Goal: Find specific page/section: Find specific page/section

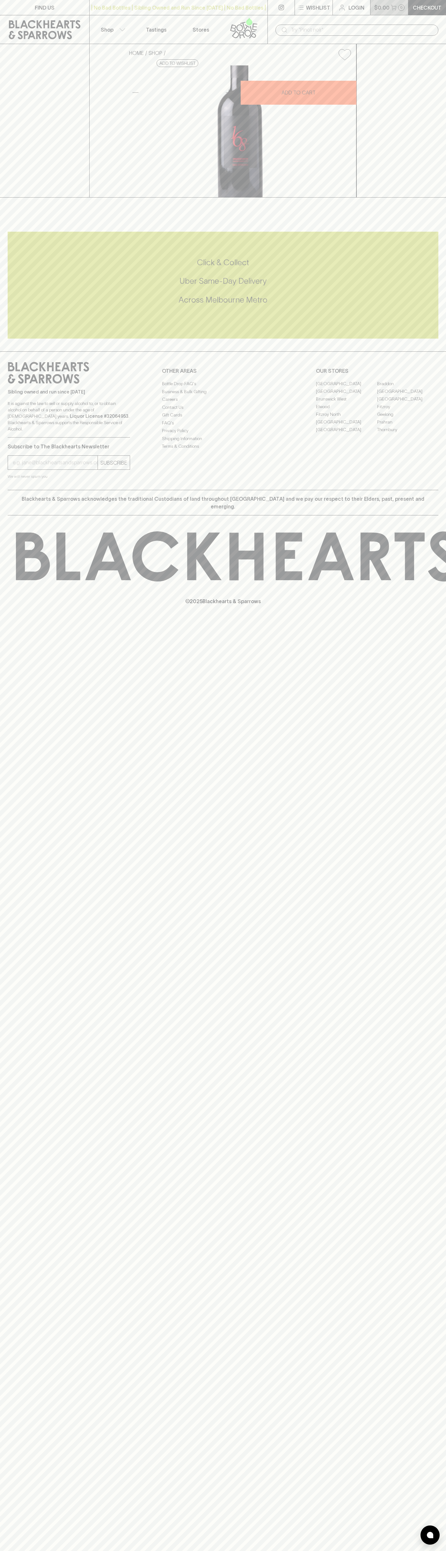
click at [387, 2] on button "$0.00 0" at bounding box center [390, 7] width 38 height 15
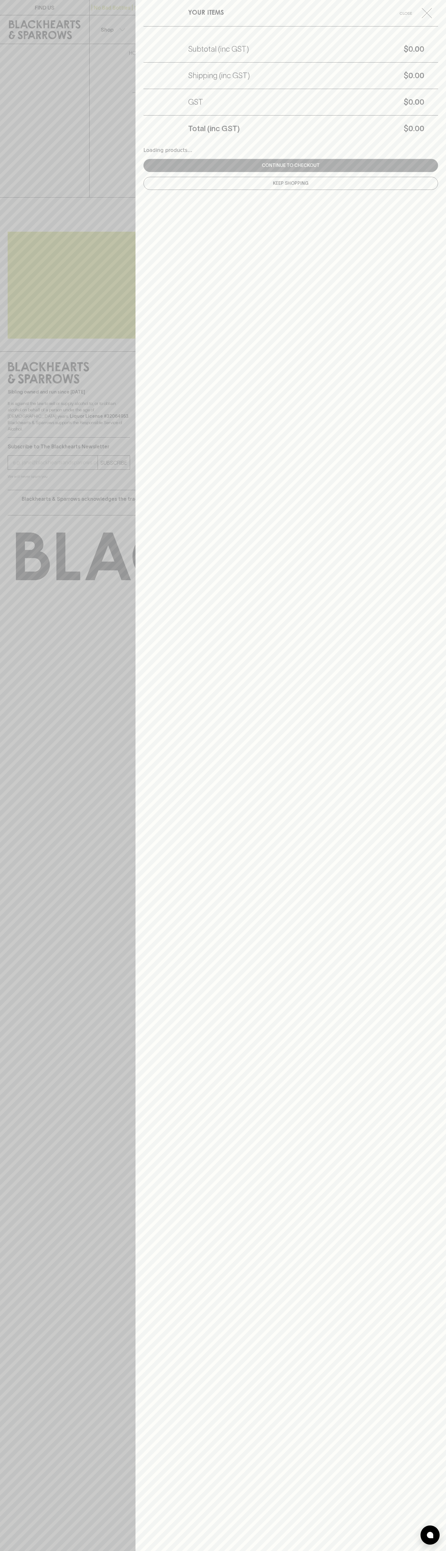
click at [428, 1348] on div "YOUR ITEMS Close Subtotal (inc GST) $0.00 Shipping (inc GST) $0.00 GST $0.00 To…" at bounding box center [291, 775] width 311 height 1551
click at [194, 1550] on html "FIND US | No Bad Bottles | Sibling Owned and Run Since 2006 | No Bad Bottles | …" at bounding box center [223, 775] width 446 height 1551
click at [3, 664] on div at bounding box center [223, 775] width 446 height 1551
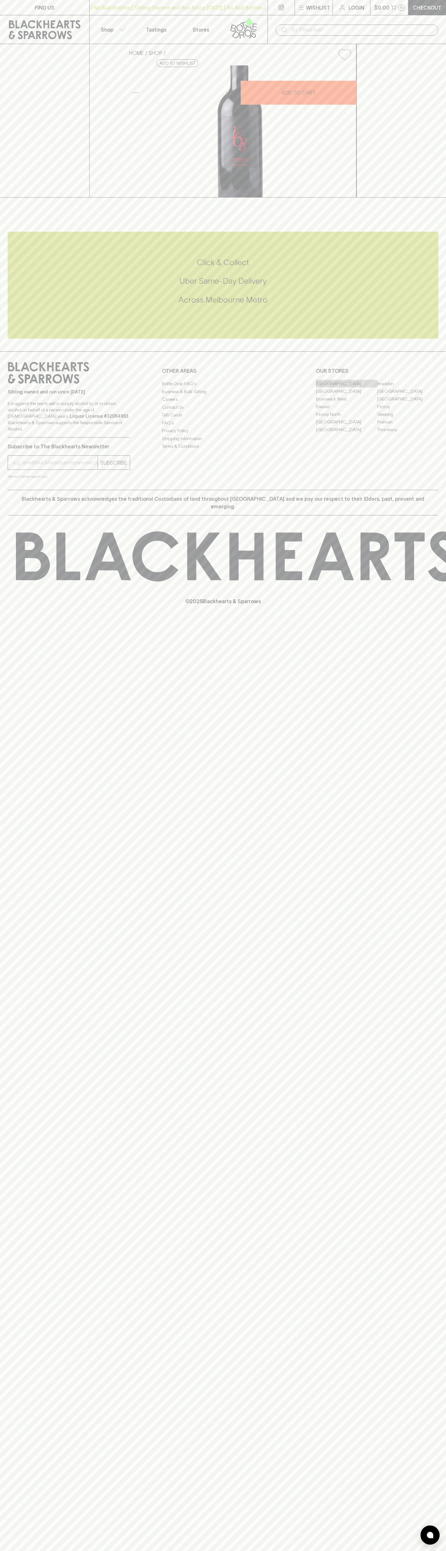
click at [347, 387] on link "[GEOGRAPHIC_DATA]" at bounding box center [346, 384] width 61 height 8
